Goal: Transaction & Acquisition: Purchase product/service

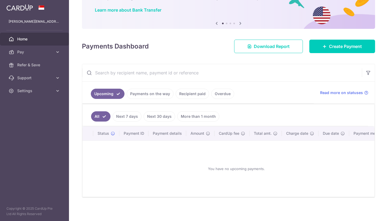
click at [145, 95] on link "Payments on the way" at bounding box center [150, 94] width 47 height 10
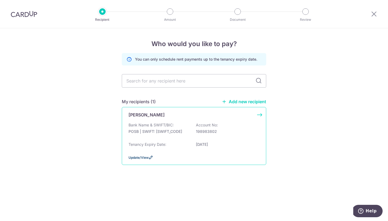
click at [142, 160] on span "Update/View" at bounding box center [139, 158] width 20 height 4
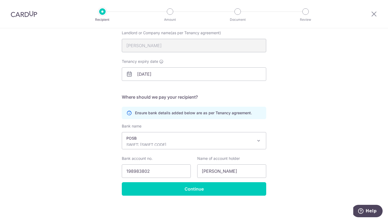
scroll to position [56, 0]
click at [206, 140] on p "POSB" at bounding box center [190, 138] width 127 height 5
click at [276, 111] on div "Recipient Details Your recipient does not need a CardUp account to receive your…" at bounding box center [194, 96] width 388 height 249
click at [258, 142] on span at bounding box center [259, 141] width 6 height 6
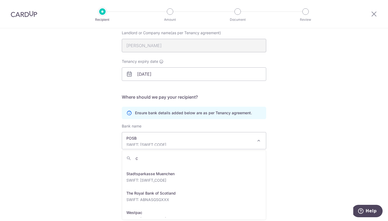
scroll to position [0, 0]
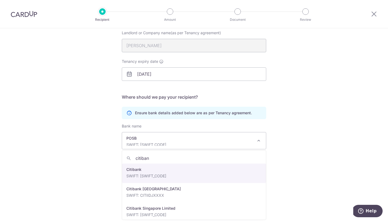
type input "citibank"
click at [316, 103] on div "Recipient Details Your recipient does not need a CardUp account to receive your…" at bounding box center [194, 96] width 388 height 249
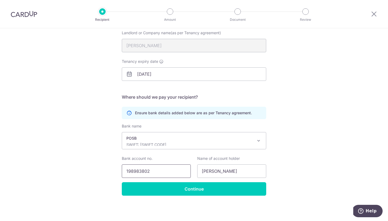
click at [165, 172] on input "198983802" at bounding box center [156, 171] width 69 height 13
type input "198983802"
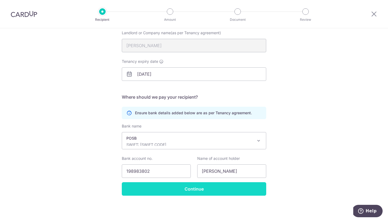
click at [224, 187] on input "Continue" at bounding box center [194, 188] width 145 height 13
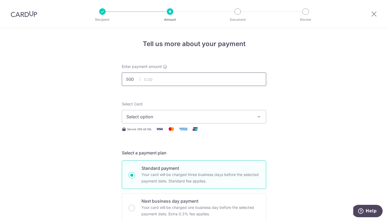
click at [168, 78] on input "text" at bounding box center [194, 79] width 145 height 13
type input "2,650.00"
click at [169, 117] on span "Select option" at bounding box center [190, 117] width 126 height 6
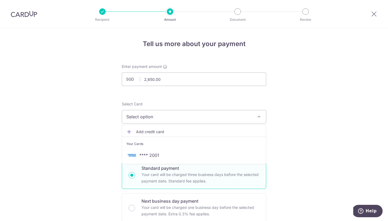
click at [158, 129] on link "Add credit card" at bounding box center [194, 132] width 144 height 10
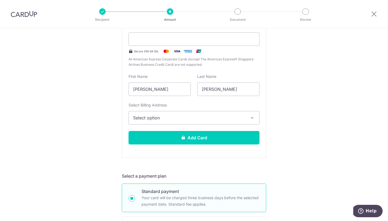
scroll to position [125, 0]
click at [269, 113] on div "Tell us more about your payment Enter payment amount SGD 2,650.00 2650.00 Selec…" at bounding box center [194, 221] width 388 height 636
click at [242, 122] on button "Select option" at bounding box center [194, 117] width 131 height 13
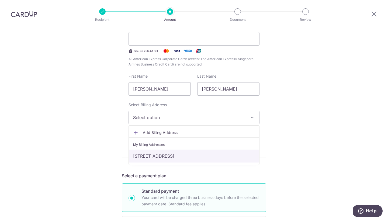
click at [204, 159] on link "[STREET_ADDRESS]" at bounding box center [194, 156] width 131 height 13
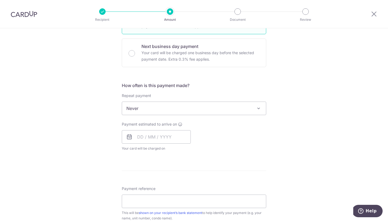
scroll to position [303, 0]
click at [199, 110] on span "Never" at bounding box center [194, 108] width 144 height 13
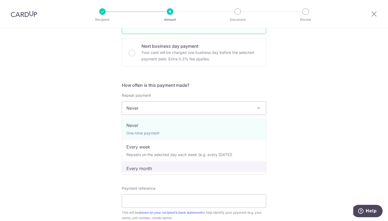
select select "3"
type input "[DATE]"
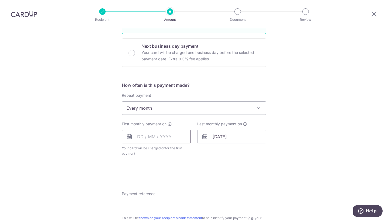
click at [159, 135] on input "text" at bounding box center [156, 136] width 69 height 13
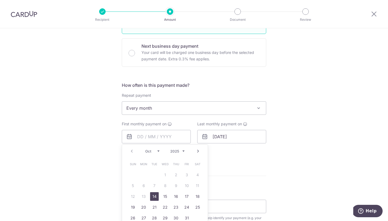
click at [197, 151] on link "Next" at bounding box center [198, 151] width 6 height 6
click at [197, 175] on link "1" at bounding box center [197, 175] width 9 height 9
type input "[DATE]"
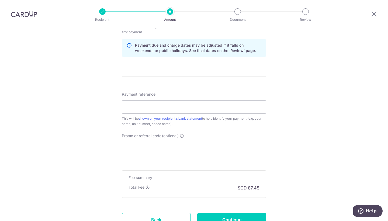
scroll to position [425, 0]
click at [189, 107] on input "Payment reference" at bounding box center [194, 106] width 145 height 13
type input "Monthly rental"
click at [210, 146] on input "Promo or referral code (optional)" at bounding box center [194, 148] width 145 height 13
paste input "SAVERENT179"
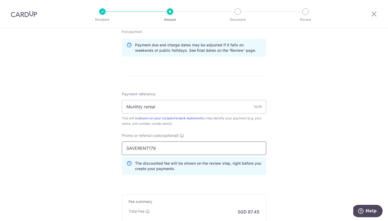
type input "SAVERENT179"
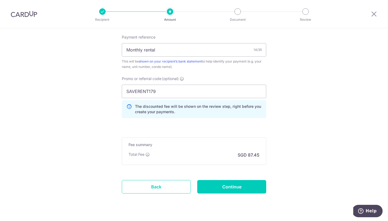
scroll to position [486, 0]
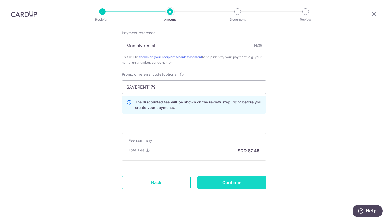
click at [237, 180] on input "Continue" at bounding box center [231, 182] width 69 height 13
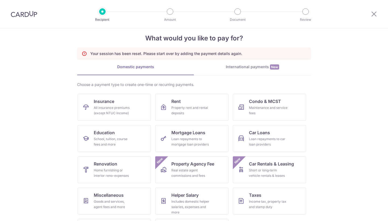
scroll to position [25, 0]
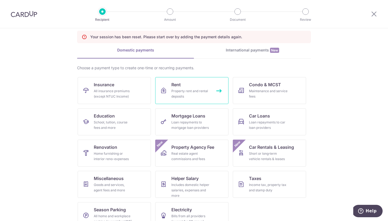
click at [206, 92] on div "Property rent and rental deposits" at bounding box center [191, 93] width 39 height 11
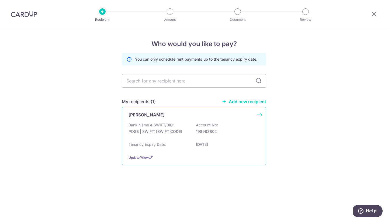
click at [199, 120] on div "Yee Soo Hah Bank Name & SWIFT/BIC: POSB | SWIFT: DBSSSGSGXXX Account No: 198983…" at bounding box center [194, 136] width 145 height 58
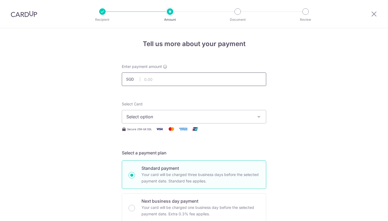
click at [198, 81] on input "text" at bounding box center [194, 79] width 145 height 13
type input "2,650.00"
click at [218, 115] on span "Select option" at bounding box center [190, 117] width 126 height 6
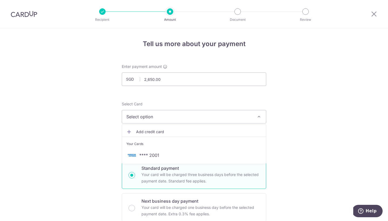
click at [180, 130] on span "Add credit card" at bounding box center [199, 131] width 126 height 5
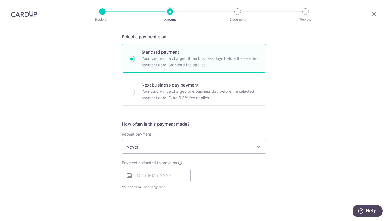
scroll to position [282, 0]
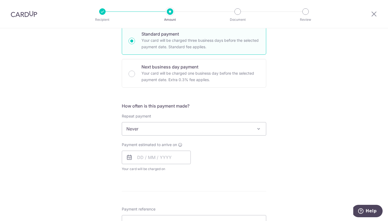
click at [175, 130] on span "Never" at bounding box center [194, 128] width 144 height 13
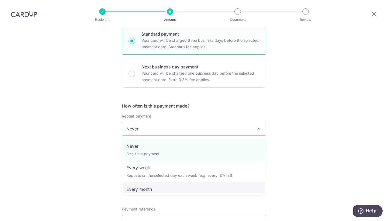
select select "3"
type input "[DATE]"
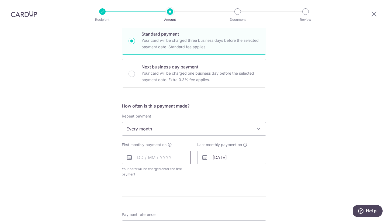
click at [144, 156] on input "text" at bounding box center [156, 157] width 69 height 13
click at [198, 173] on link "Next" at bounding box center [198, 172] width 6 height 6
click at [199, 197] on link "1" at bounding box center [197, 196] width 9 height 9
type input "[DATE]"
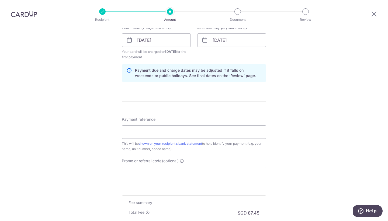
scroll to position [402, 0]
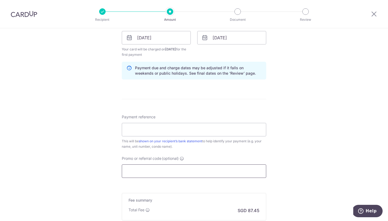
click at [233, 166] on input "Promo or referral code (optional)" at bounding box center [194, 171] width 145 height 13
paste input "SAVERENT179"
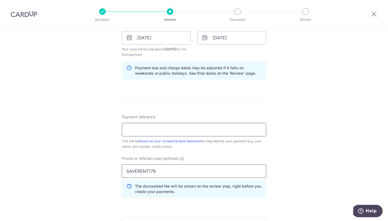
type input "SAVERENT179"
click at [211, 134] on input "Payment reference" at bounding box center [194, 129] width 145 height 13
type input "monthly rental"
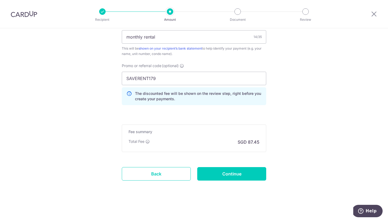
scroll to position [495, 0]
click at [260, 174] on input "Continue" at bounding box center [231, 173] width 69 height 13
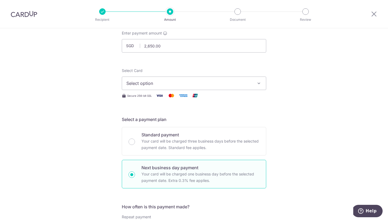
scroll to position [34, 0]
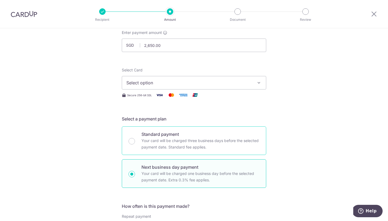
click at [219, 133] on p "Standard payment" at bounding box center [201, 134] width 118 height 6
click at [135, 138] on input "Standard payment Your card will be charged three business days before the selec…" at bounding box center [132, 141] width 6 height 6
radio input "true"
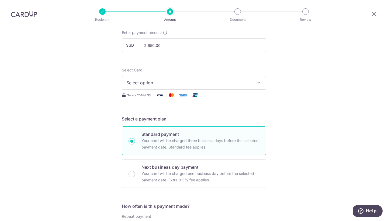
click at [187, 83] on span "Select option" at bounding box center [190, 83] width 126 height 6
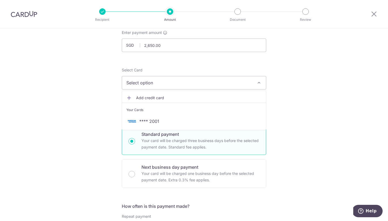
click at [162, 97] on span "Add credit card" at bounding box center [199, 97] width 126 height 5
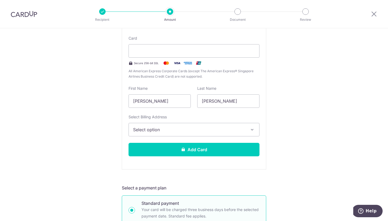
scroll to position [114, 0]
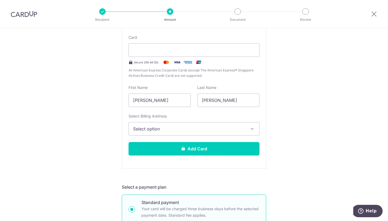
click at [252, 134] on button "Select option" at bounding box center [194, 128] width 131 height 13
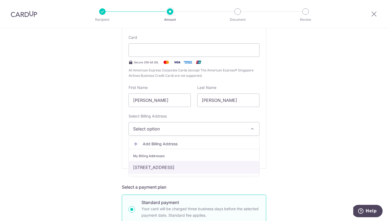
click at [217, 164] on link "#02-399, blk 63, kallang bahru, Singapore, Singapore-330063" at bounding box center [194, 167] width 131 height 13
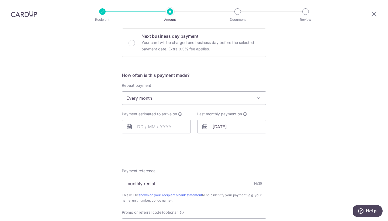
scroll to position [314, 0]
click at [145, 124] on input "text" at bounding box center [156, 125] width 69 height 13
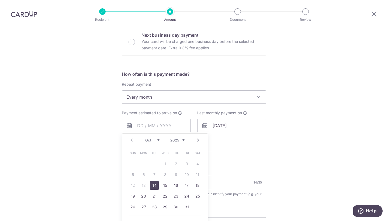
click at [197, 142] on link "Next" at bounding box center [198, 140] width 6 height 6
click at [200, 166] on link "1" at bounding box center [197, 164] width 9 height 9
type input "[DATE]"
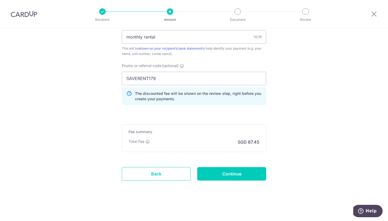
scroll to position [490, 0]
click at [249, 173] on input "Continue" at bounding box center [231, 173] width 69 height 13
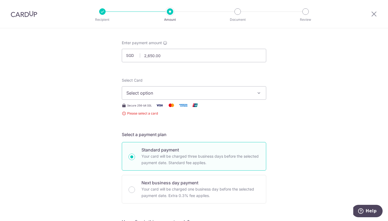
scroll to position [22, 0]
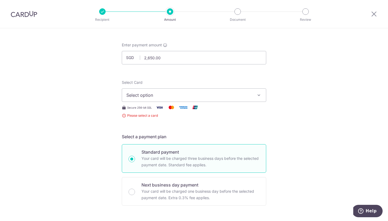
click at [252, 97] on span "Select option" at bounding box center [190, 95] width 126 height 6
click at [187, 111] on span "Add credit card" at bounding box center [199, 110] width 126 height 5
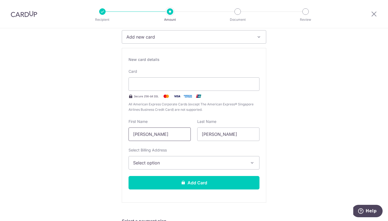
scroll to position [80, 0]
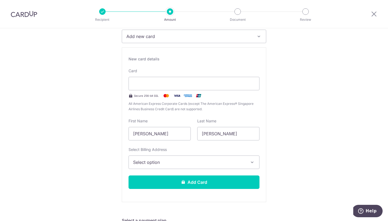
click at [198, 166] on button "Select option" at bounding box center [194, 162] width 131 height 13
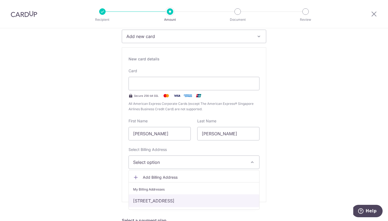
click at [170, 200] on link "[STREET_ADDRESS]" at bounding box center [194, 201] width 131 height 13
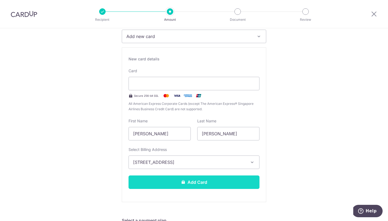
click at [188, 185] on button "Add Card" at bounding box center [194, 182] width 131 height 13
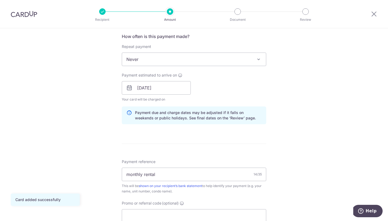
scroll to position [159, 0]
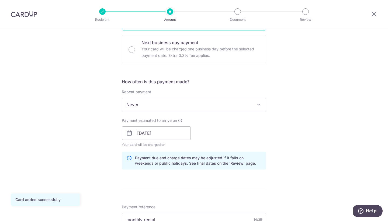
click at [213, 101] on span "Never" at bounding box center [194, 104] width 144 height 13
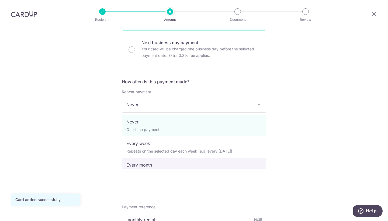
select select "3"
type input "[DATE]"
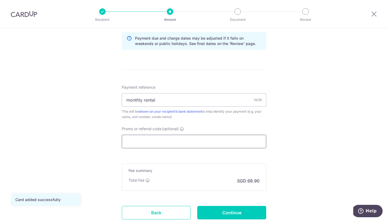
scroll to position [288, 0]
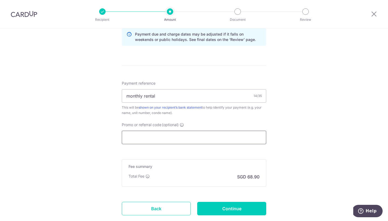
click at [194, 137] on input "Promo or referral code (optional)" at bounding box center [194, 137] width 145 height 13
paste input "SAVERENT179"
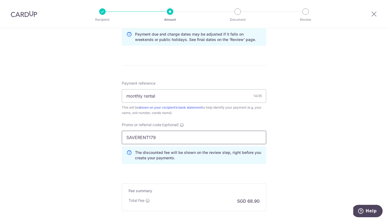
type input "SAVERENT179"
click at [317, 158] on div "Tell us more about your payment Enter payment amount SGD 2,650.00 2650.00 Card …" at bounding box center [194, 10] width 388 height 540
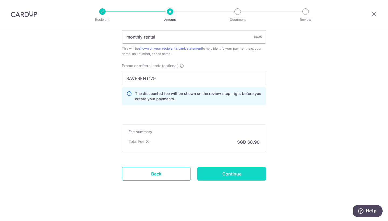
scroll to position [347, 0]
click at [244, 174] on input "Continue" at bounding box center [231, 173] width 69 height 13
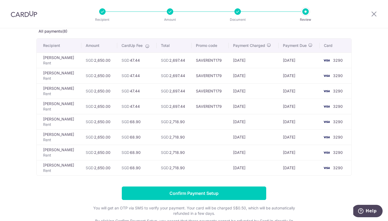
scroll to position [31, 0]
click at [234, 162] on td "[DATE]" at bounding box center [254, 167] width 50 height 15
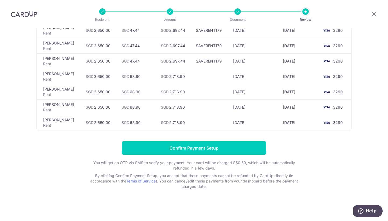
scroll to position [77, 0]
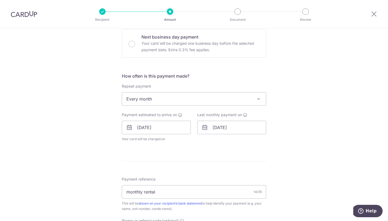
scroll to position [177, 0]
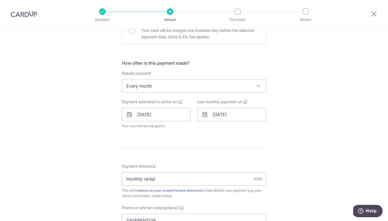
click at [203, 116] on icon at bounding box center [205, 114] width 6 height 6
click at [207, 116] on icon at bounding box center [205, 114] width 6 height 6
click at [216, 116] on input "01/06/2026" at bounding box center [231, 114] width 69 height 13
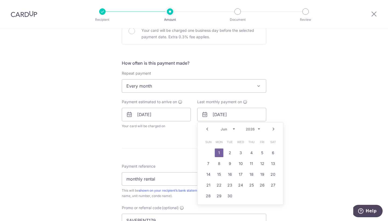
click at [206, 129] on link "Prev" at bounding box center [207, 129] width 6 height 6
click at [253, 153] on link "1" at bounding box center [251, 153] width 9 height 9
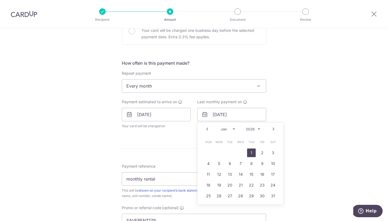
type input "01/01/2026"
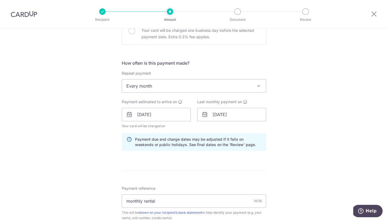
click at [283, 154] on div "Tell us more about your payment Enter payment amount SGD 2,650.00 2650.00 Selec…" at bounding box center [194, 118] width 388 height 534
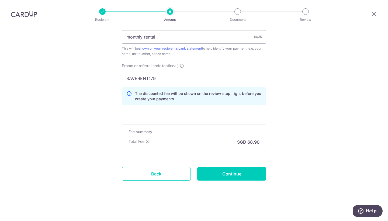
scroll to position [342, 0]
click at [250, 175] on input "Continue" at bounding box center [231, 173] width 69 height 13
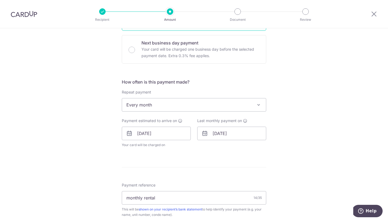
scroll to position [162, 0]
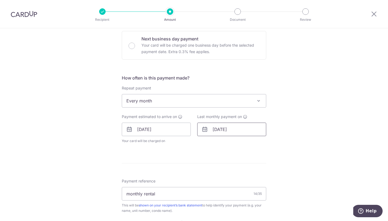
click at [228, 128] on input "[DATE]" at bounding box center [231, 129] width 69 height 13
click at [273, 144] on link "Next" at bounding box center [274, 144] width 6 height 6
click at [210, 168] on link "1" at bounding box center [208, 167] width 9 height 9
type input "[DATE]"
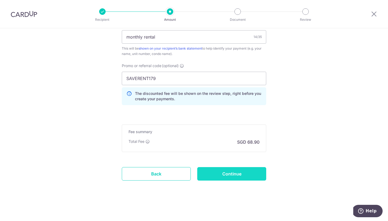
scroll to position [342, 0]
click at [256, 172] on input "Continue" at bounding box center [231, 173] width 69 height 13
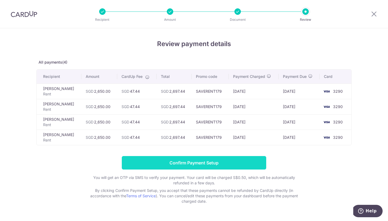
click at [250, 167] on input "Confirm Payment Setup" at bounding box center [194, 162] width 145 height 13
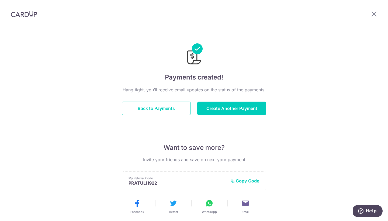
click at [35, 14] on img at bounding box center [24, 14] width 26 height 6
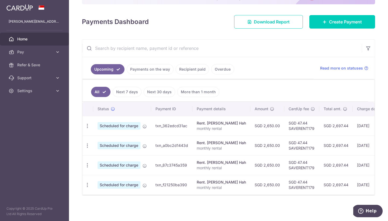
scroll to position [58, 0]
click at [156, 69] on link "Payments on the way" at bounding box center [150, 69] width 47 height 10
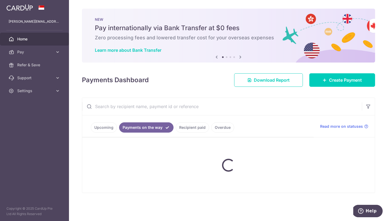
scroll to position [0, 0]
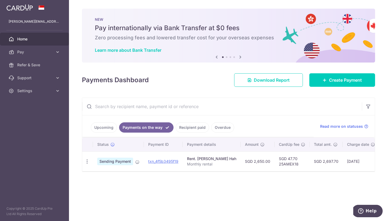
click at [192, 125] on link "Recipient paid" at bounding box center [192, 127] width 33 height 10
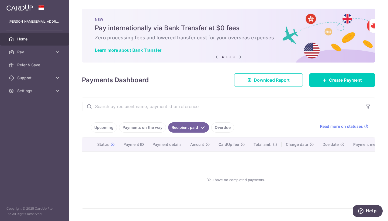
click at [148, 130] on link "Payments on the way" at bounding box center [142, 127] width 47 height 10
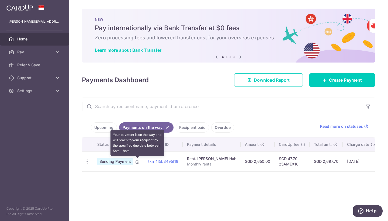
click at [138, 162] on icon at bounding box center [137, 162] width 4 height 4
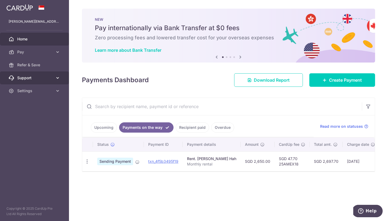
click at [54, 79] on link "Support" at bounding box center [34, 77] width 69 height 13
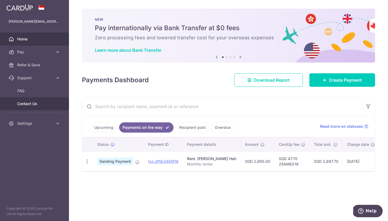
click at [32, 102] on span "Contact Us" at bounding box center [35, 103] width 36 height 5
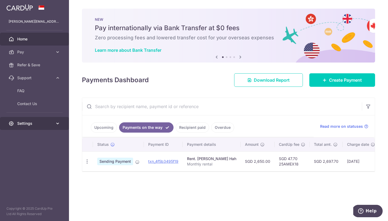
click at [42, 127] on link "Settings" at bounding box center [34, 123] width 69 height 13
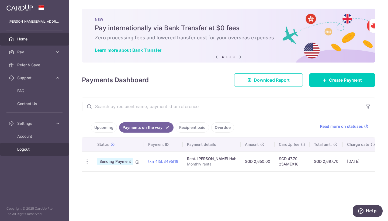
click at [27, 151] on span "Logout" at bounding box center [35, 149] width 36 height 5
